Goal: Task Accomplishment & Management: Manage account settings

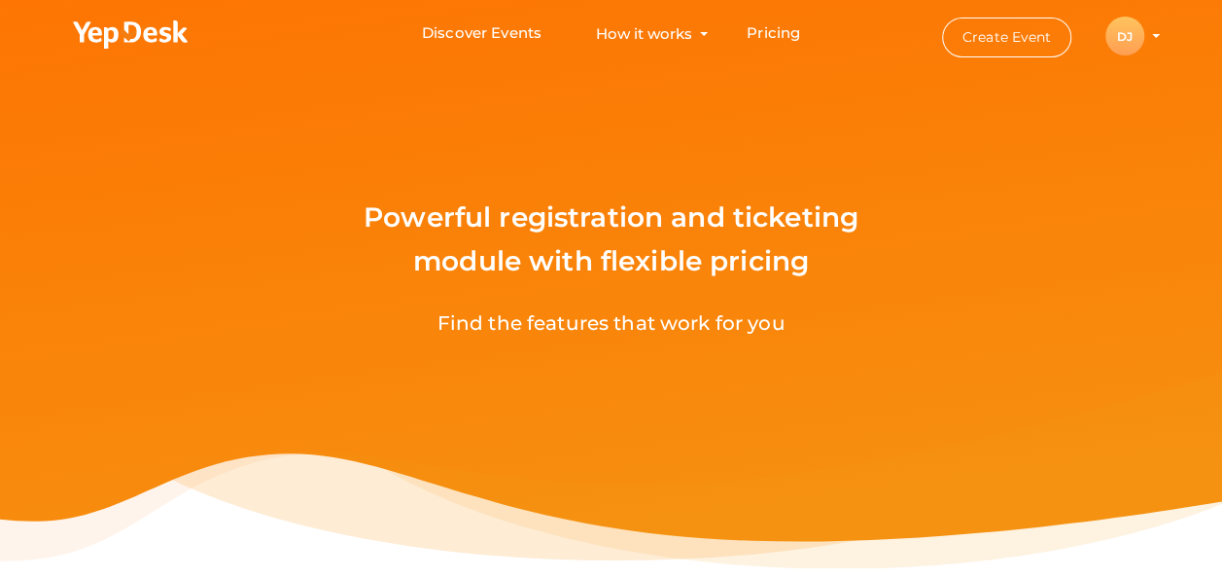
click at [1114, 21] on div "DJ" at bounding box center [1125, 36] width 39 height 39
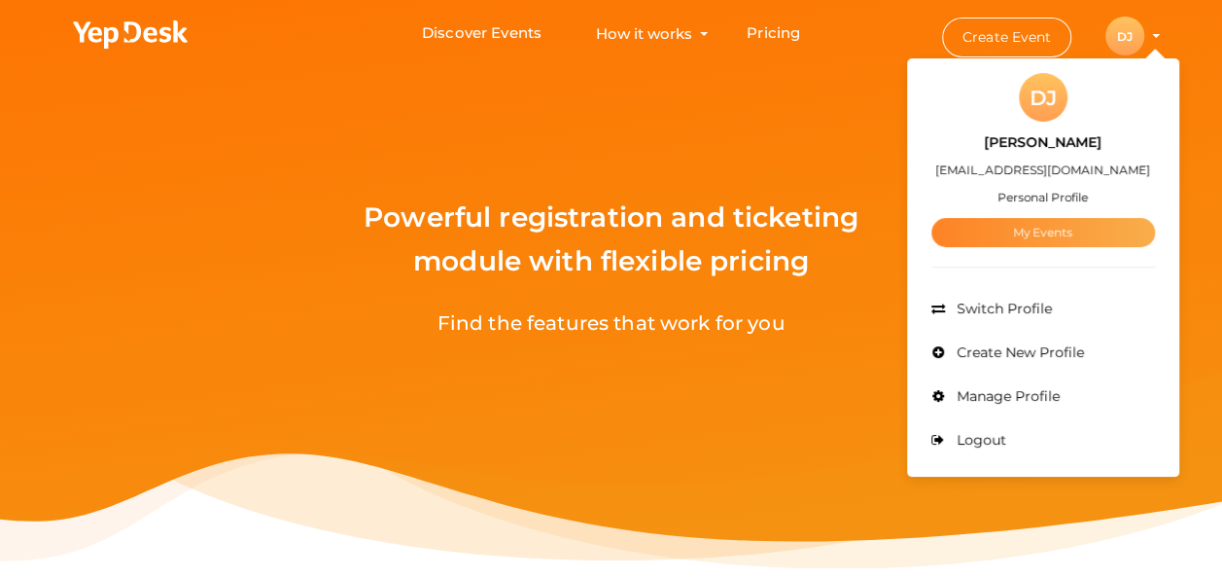
click at [1044, 231] on link "My Events" at bounding box center [1044, 232] width 224 height 29
